Goal: Transaction & Acquisition: Book appointment/travel/reservation

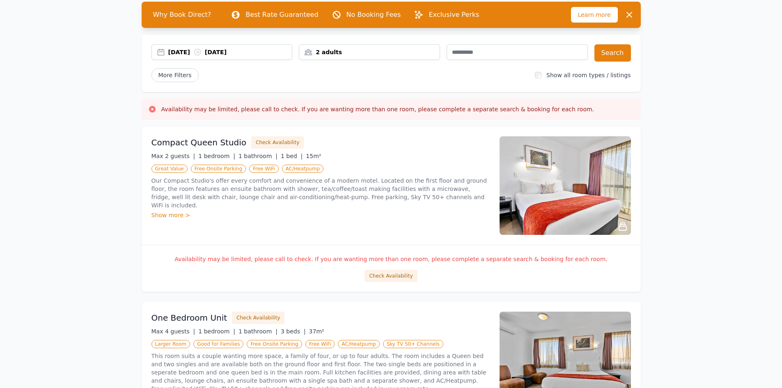
scroll to position [164, 0]
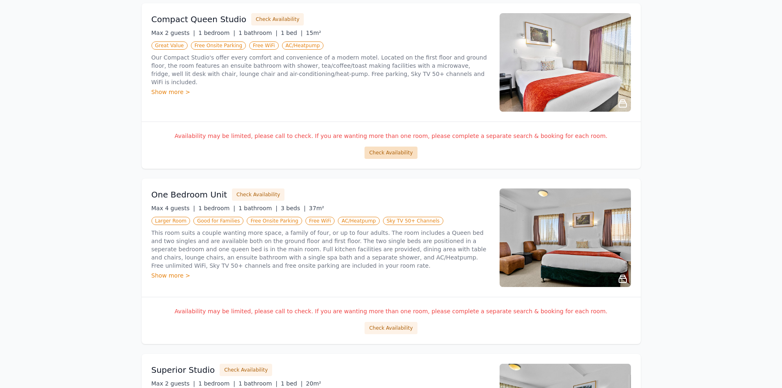
click at [395, 151] on button "Check Availability" at bounding box center [391, 153] width 53 height 12
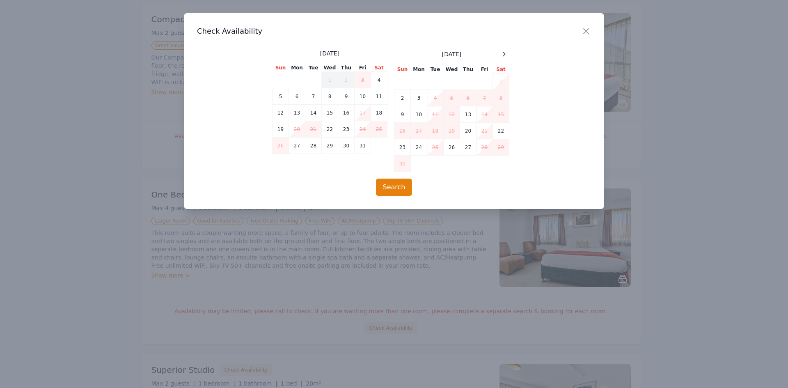
click at [595, 30] on div "Close" at bounding box center [592, 26] width 23 height 26
click at [576, 28] on h3 "Check Availability" at bounding box center [394, 31] width 394 height 10
click at [584, 28] on icon "button" at bounding box center [586, 31] width 10 height 10
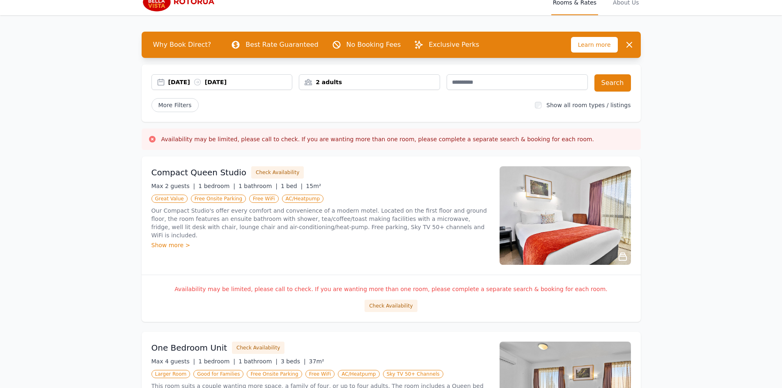
scroll to position [0, 0]
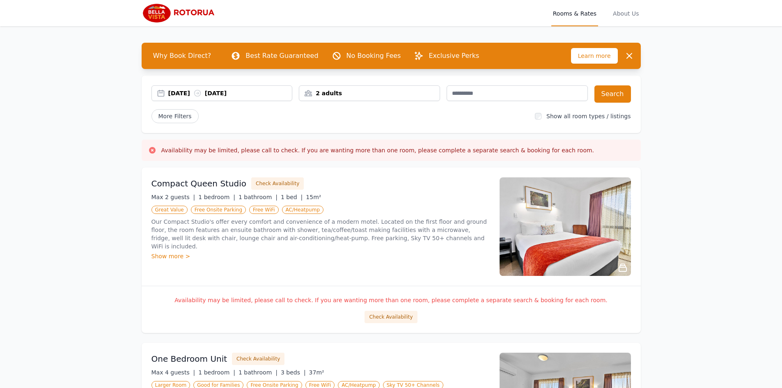
click at [244, 93] on div "[DATE] [DATE]" at bounding box center [230, 93] width 124 height 8
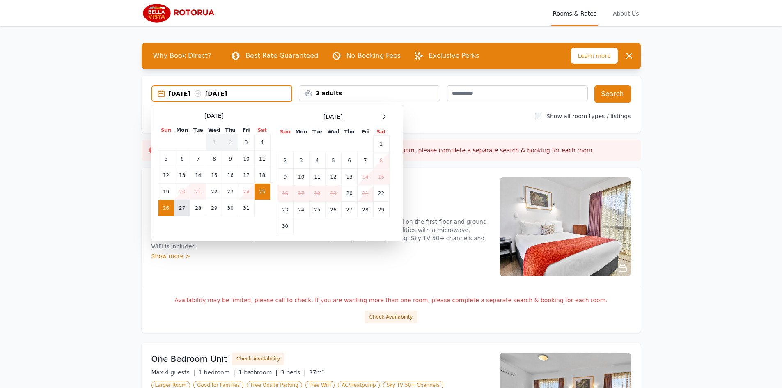
drag, startPoint x: 177, startPoint y: 203, endPoint x: 177, endPoint y: 207, distance: 4.5
click at [176, 203] on td "27" at bounding box center [182, 208] width 16 height 16
click at [262, 193] on td "25" at bounding box center [262, 192] width 16 height 16
click at [181, 209] on td "27" at bounding box center [182, 208] width 16 height 16
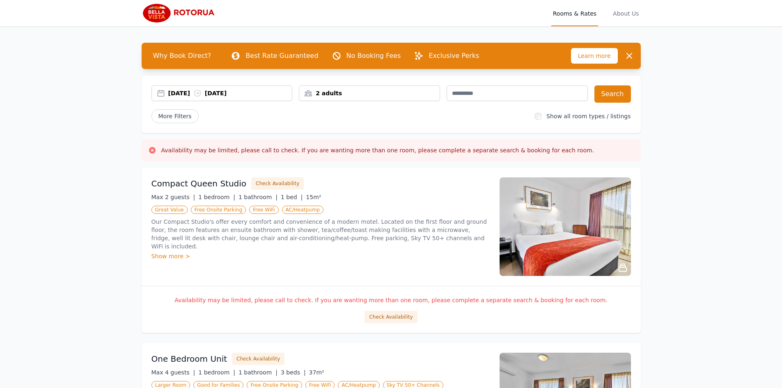
click at [625, 85] on div "[DATE] [DATE] 2 adults Search More Filters Show all room types / listings" at bounding box center [391, 104] width 499 height 57
click at [618, 92] on button "Search" at bounding box center [612, 93] width 37 height 17
